Goal: Information Seeking & Learning: Learn about a topic

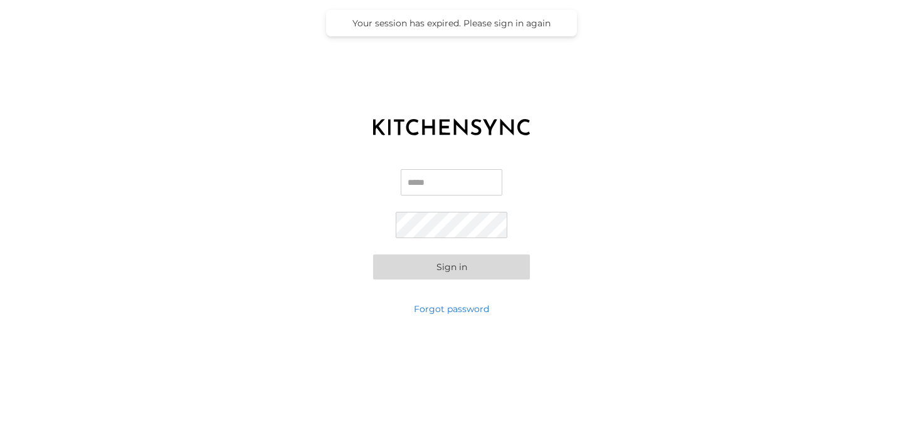
click at [450, 181] on input "Email" at bounding box center [452, 182] width 102 height 26
click at [460, 172] on input "Email" at bounding box center [452, 182] width 102 height 26
type input "**********"
click at [373, 255] on button "Sign in" at bounding box center [451, 267] width 157 height 25
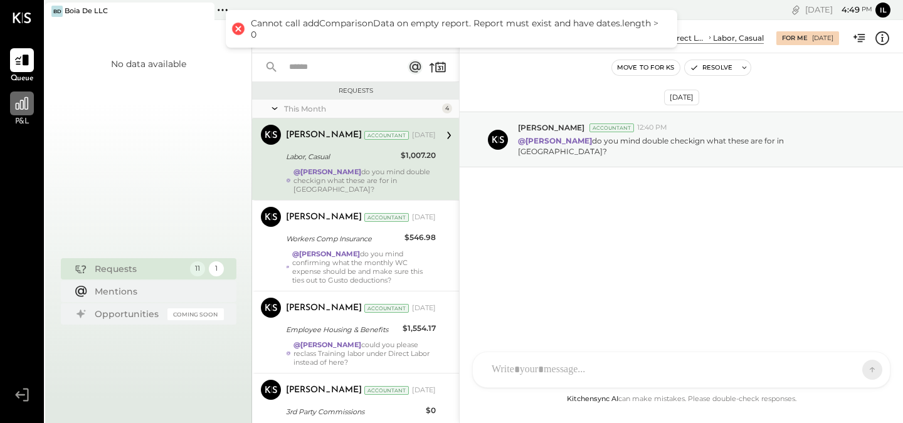
click at [14, 106] on icon at bounding box center [22, 103] width 16 height 16
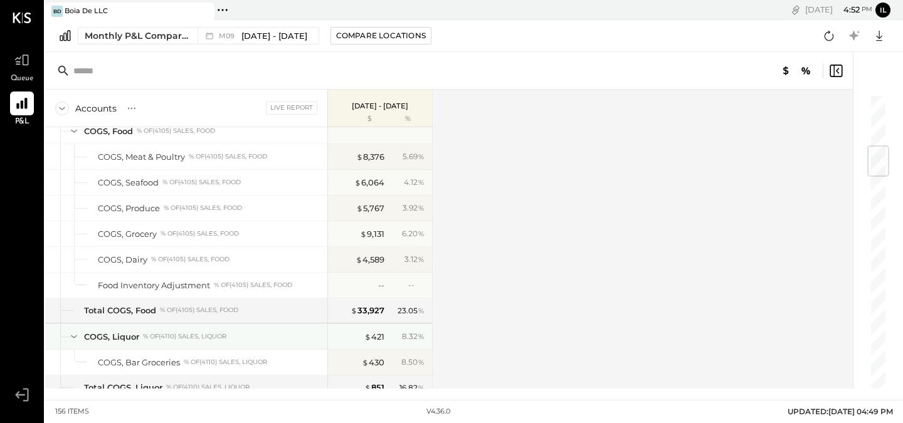
scroll to position [442, 0]
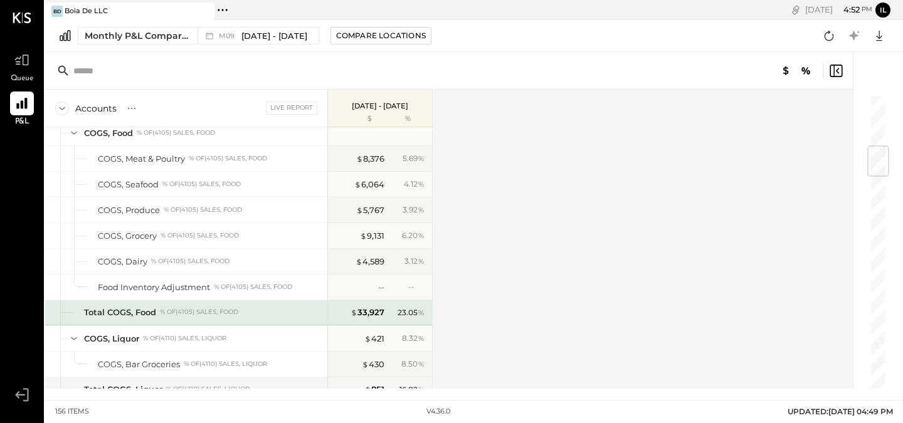
click at [403, 315] on div "23.05 %" at bounding box center [410, 312] width 27 height 11
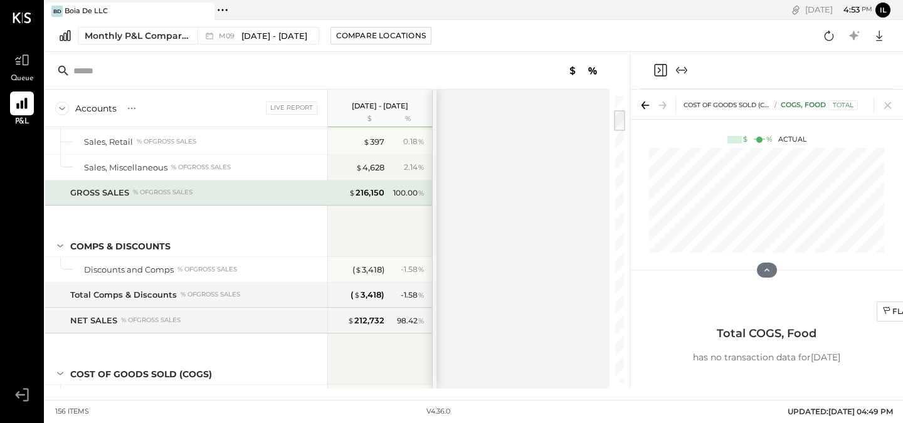
scroll to position [184, 0]
